Goal: Book appointment/travel/reservation

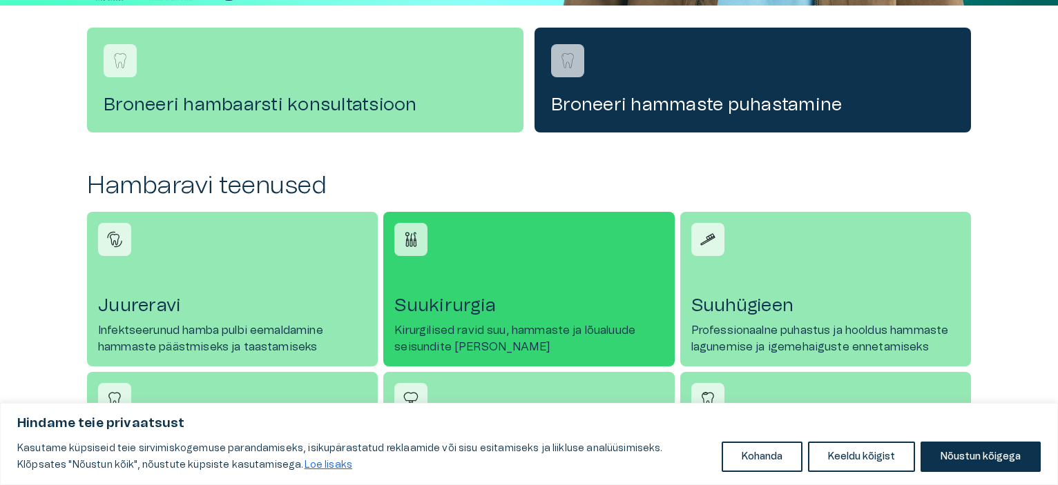
scroll to position [345, 0]
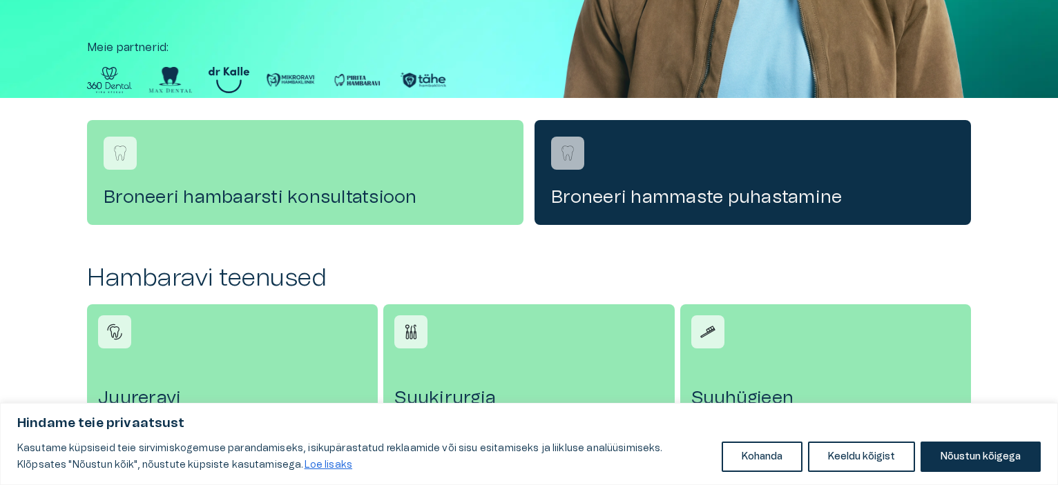
click at [658, 166] on div "Broneeri hammaste puhastamine" at bounding box center [752, 172] width 436 height 105
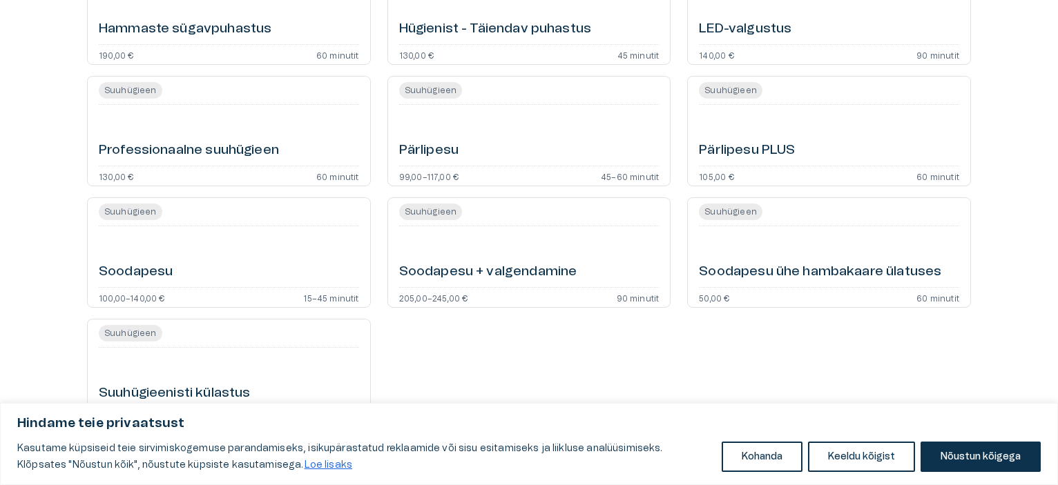
scroll to position [621, 0]
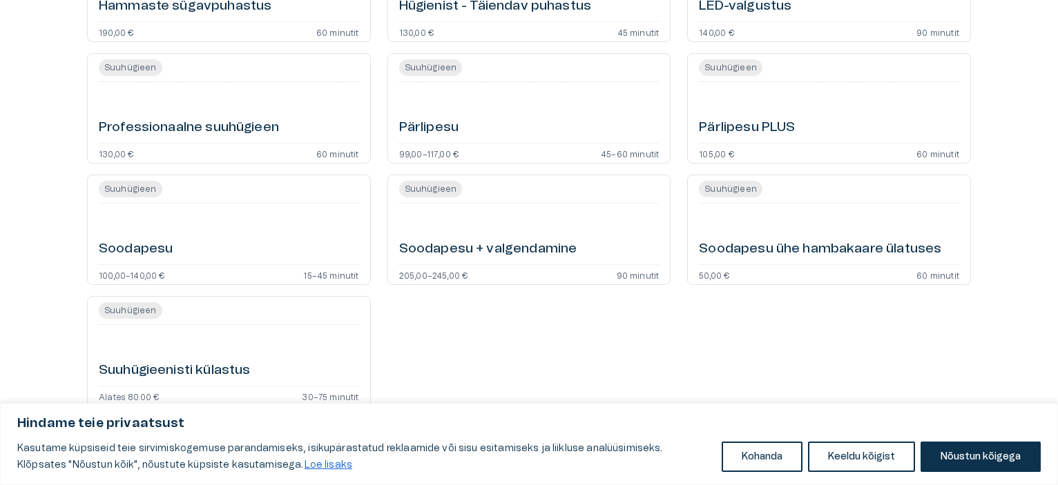
click at [170, 365] on font "Suuhügieenisti külastus" at bounding box center [174, 370] width 151 height 13
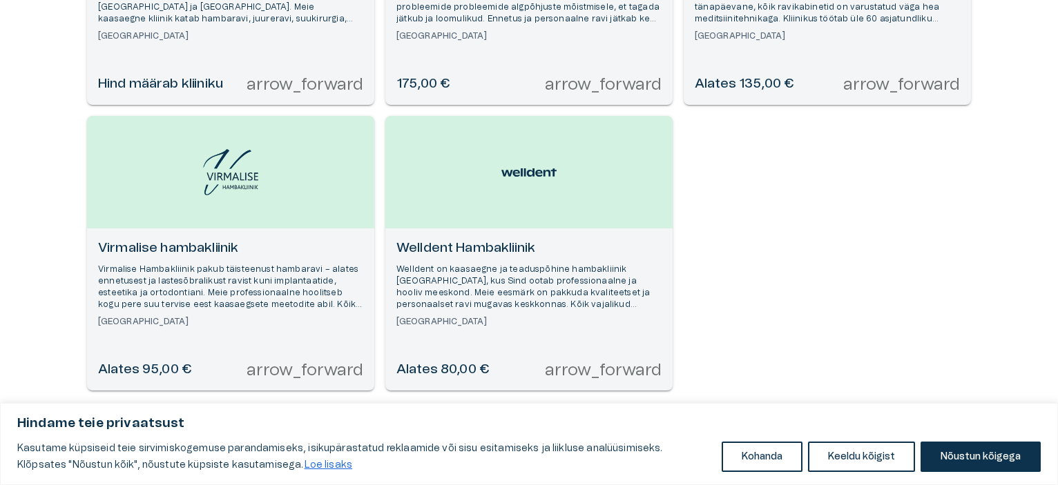
scroll to position [381, 0]
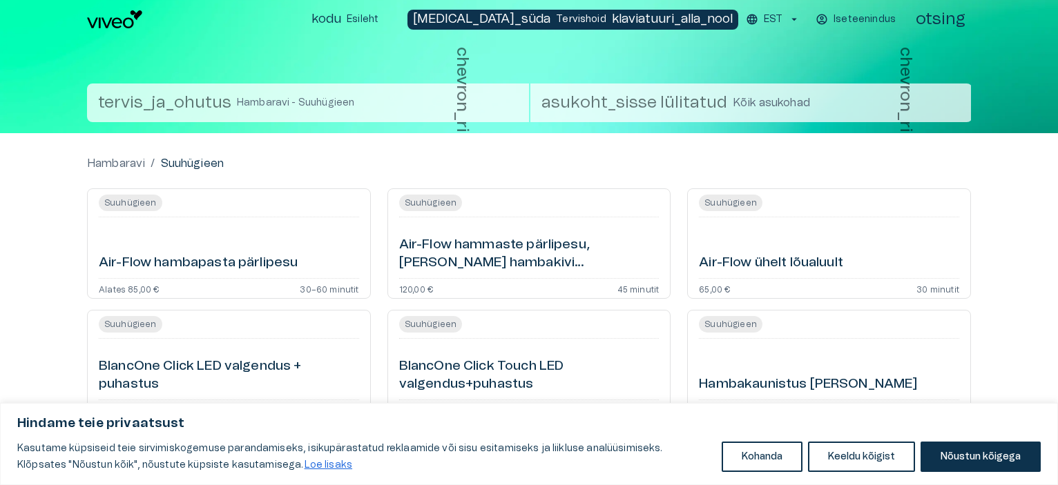
scroll to position [276, 0]
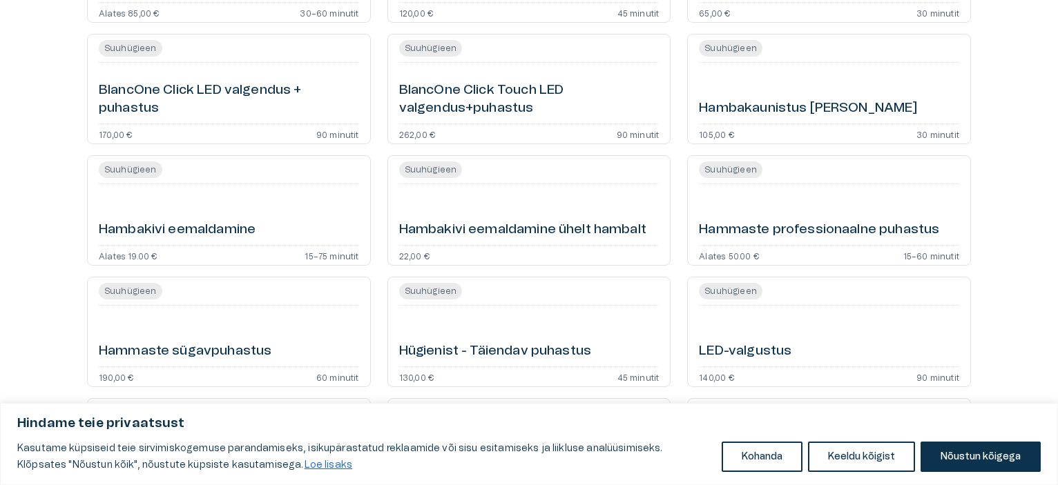
click at [837, 228] on font "Hammaste professionaalne puhastus" at bounding box center [819, 229] width 240 height 13
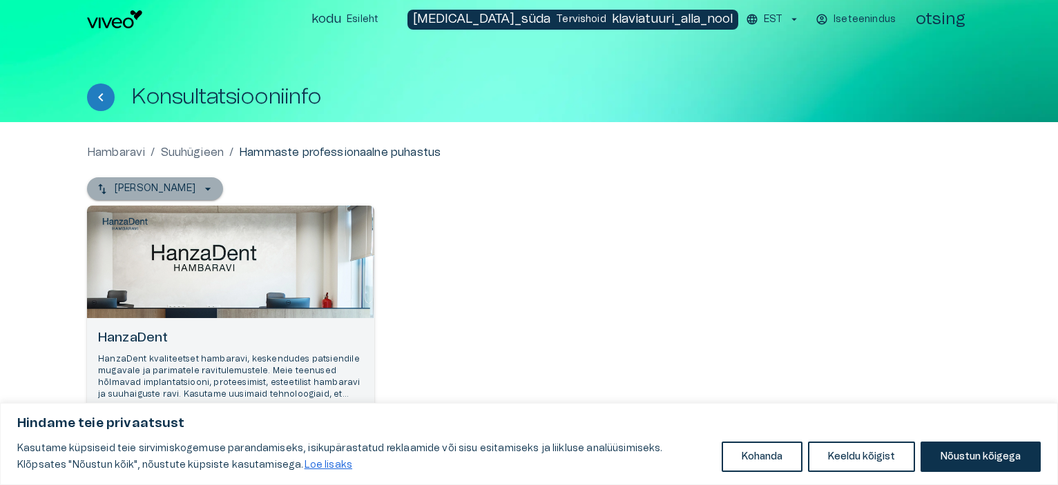
click at [205, 188] on icon "button" at bounding box center [208, 189] width 6 height 3
click at [201, 187] on icon "button" at bounding box center [208, 189] width 14 height 14
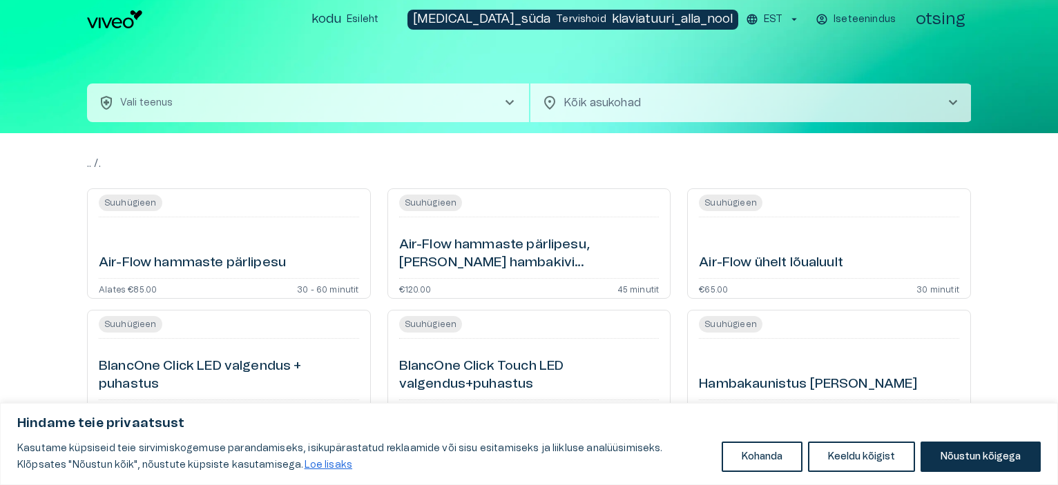
scroll to position [370, 0]
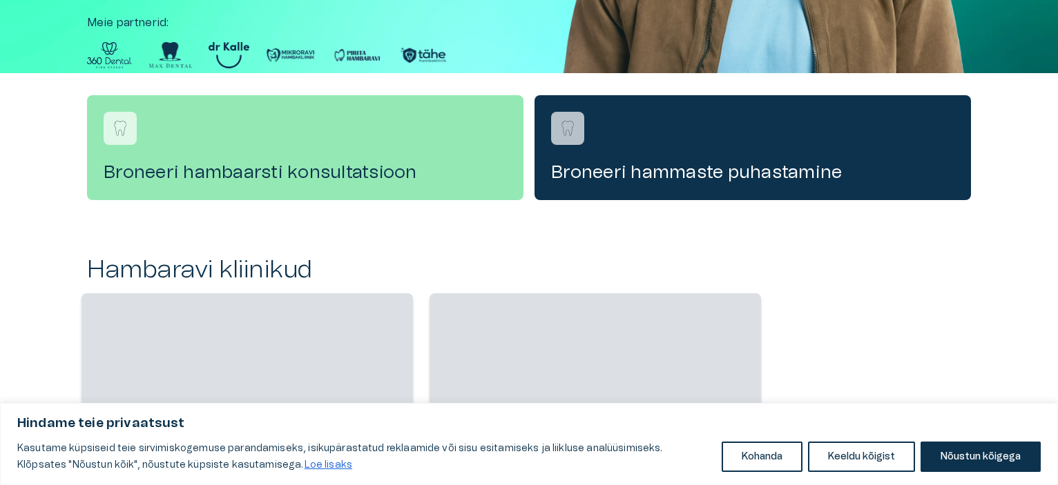
scroll to position [345, 0]
